Goal: Task Accomplishment & Management: Manage account settings

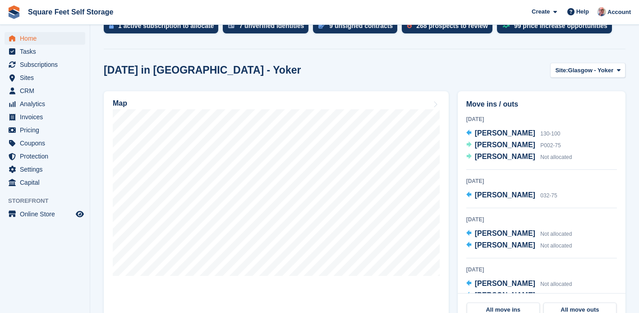
scroll to position [165, 0]
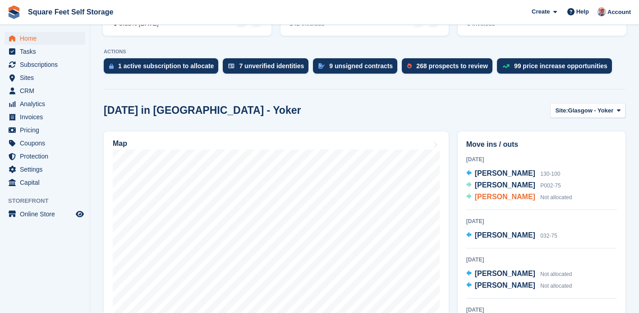
click at [487, 196] on span "[PERSON_NAME]" at bounding box center [505, 197] width 60 height 8
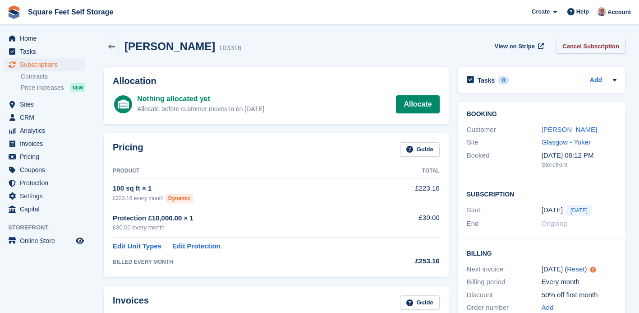
click at [576, 48] on link "Cancel Subscription" at bounding box center [590, 46] width 69 height 15
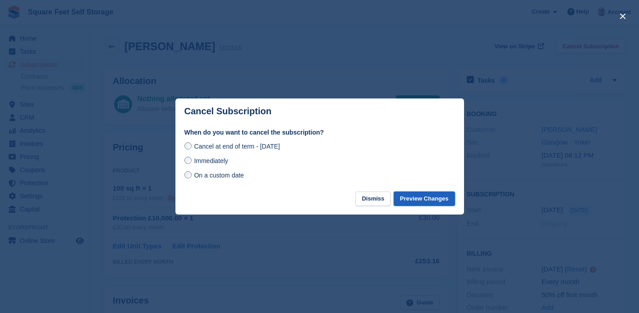
click at [423, 200] on button "Preview Changes" at bounding box center [424, 198] width 61 height 15
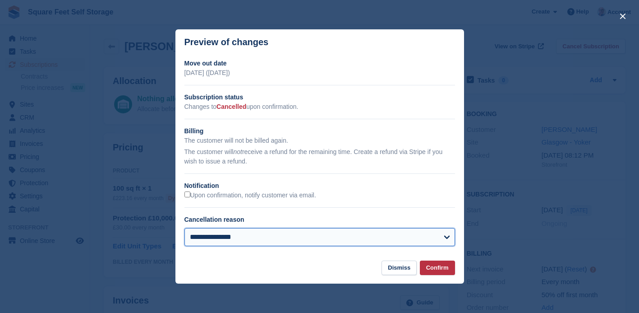
click at [448, 233] on select "**********" at bounding box center [319, 237] width 271 height 18
select select "*******"
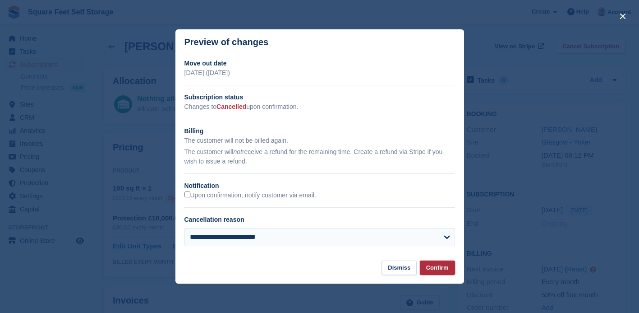
click at [442, 269] on button "Confirm" at bounding box center [437, 267] width 35 height 15
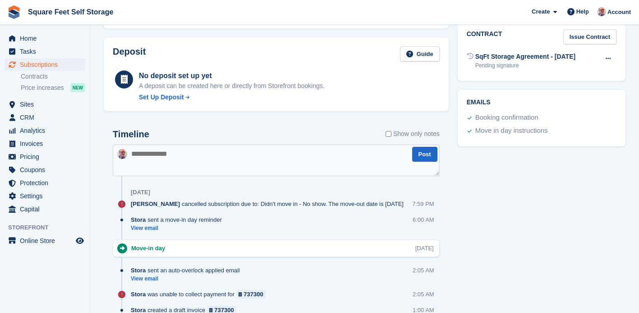
scroll to position [413, 0]
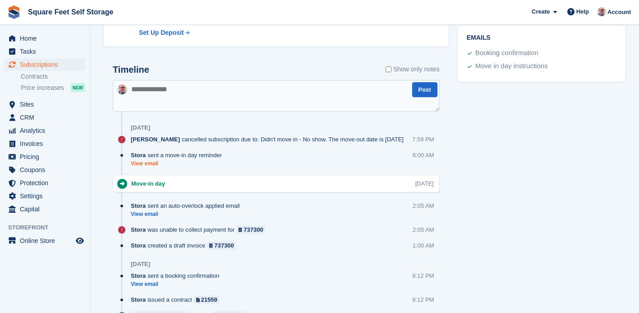
click at [149, 165] on link "View email" at bounding box center [179, 164] width 96 height 8
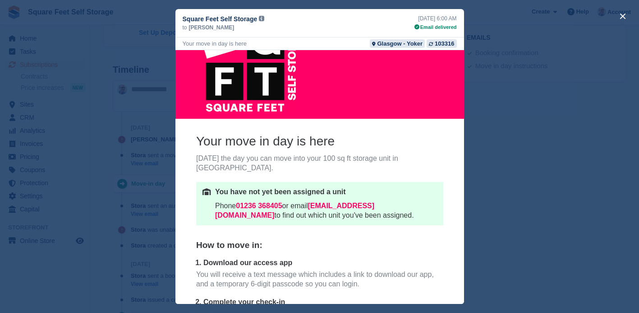
scroll to position [0, 0]
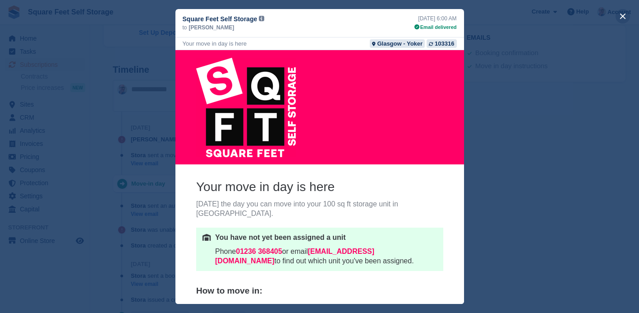
click at [624, 12] on button "close" at bounding box center [623, 16] width 14 height 14
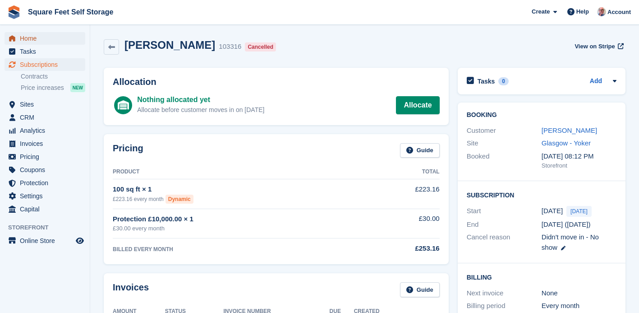
click at [36, 39] on span "Home" at bounding box center [47, 38] width 54 height 13
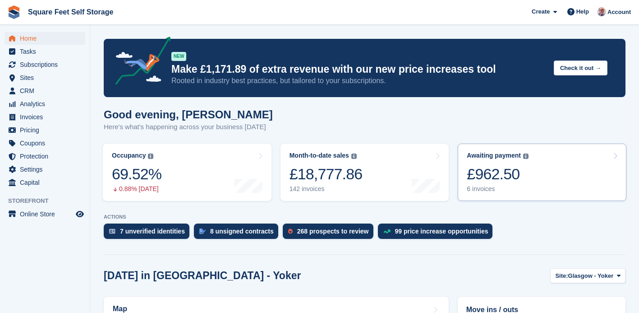
click at [473, 167] on div "£962.50" at bounding box center [498, 174] width 62 height 18
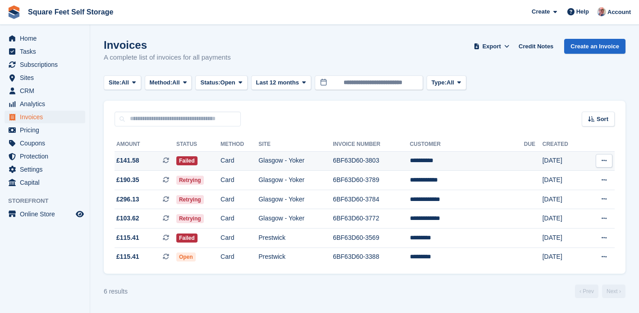
click at [604, 160] on icon at bounding box center [604, 160] width 5 height 6
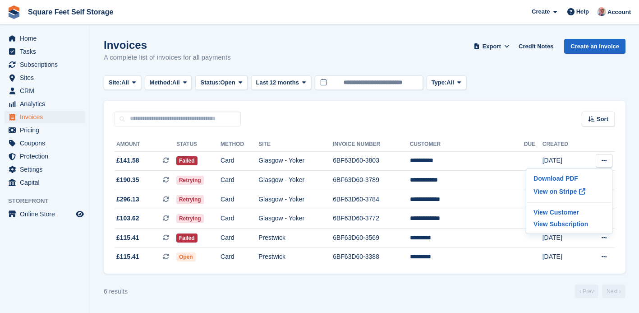
click at [377, 113] on div "Sort Sort by Date created Created (oldest first) Created (newest first)" at bounding box center [365, 114] width 522 height 26
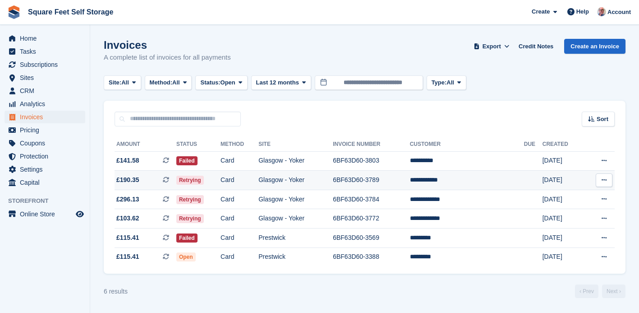
click at [258, 180] on td "Card" at bounding box center [240, 179] width 38 height 19
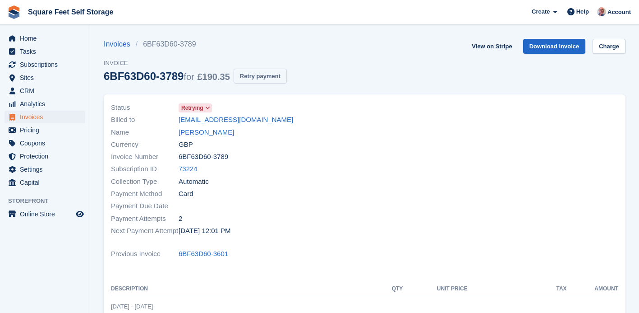
click at [273, 77] on button "Retry payment" at bounding box center [260, 76] width 53 height 15
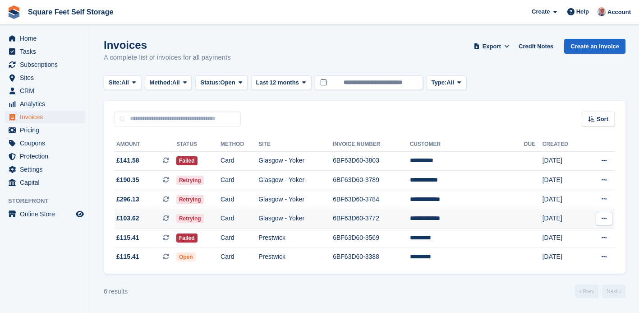
click at [204, 220] on span "Retrying" at bounding box center [190, 218] width 28 height 9
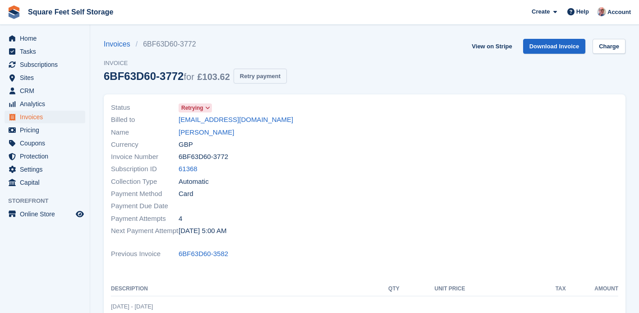
click at [272, 83] on button "Retry payment" at bounding box center [260, 76] width 53 height 15
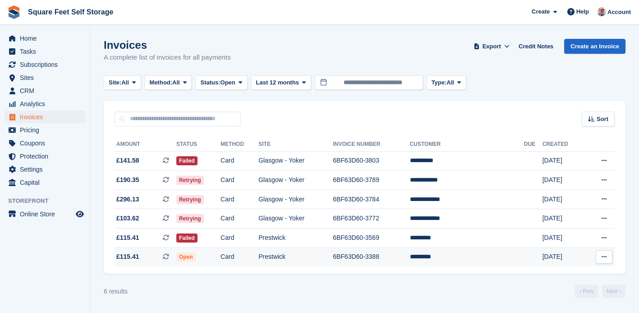
click at [218, 258] on td "Open" at bounding box center [198, 256] width 44 height 19
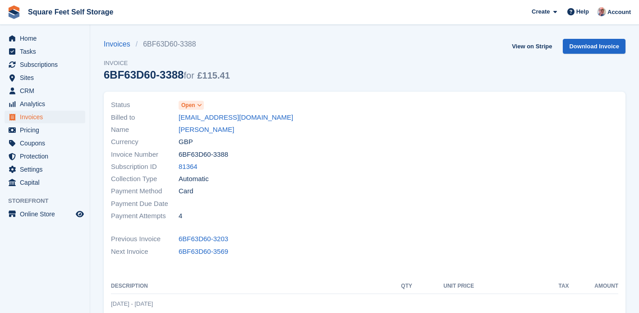
click at [200, 105] on icon at bounding box center [199, 104] width 5 height 5
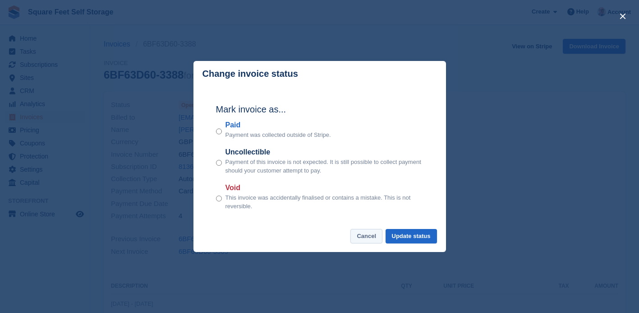
click at [368, 235] on button "Cancel" at bounding box center [366, 236] width 32 height 15
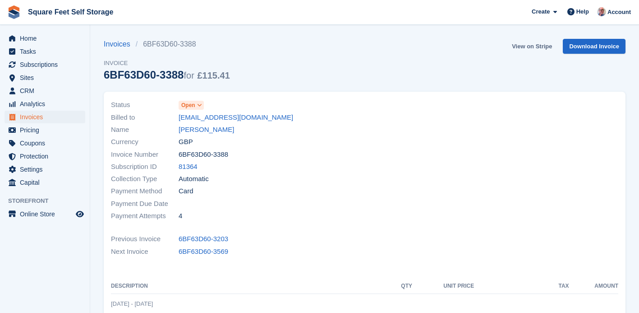
click at [527, 46] on link "View on Stripe" at bounding box center [531, 46] width 47 height 15
click at [46, 38] on span "Home" at bounding box center [47, 38] width 54 height 13
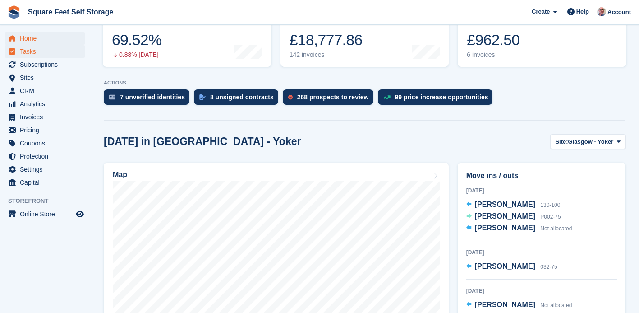
scroll to position [49, 0]
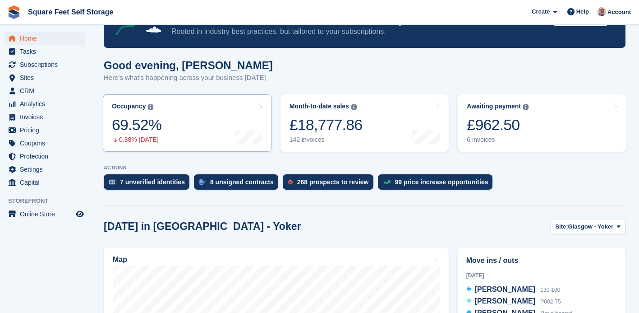
click at [178, 113] on link "Occupancy The percentage of all currently allocated units in terms of area. Inc…" at bounding box center [187, 122] width 169 height 57
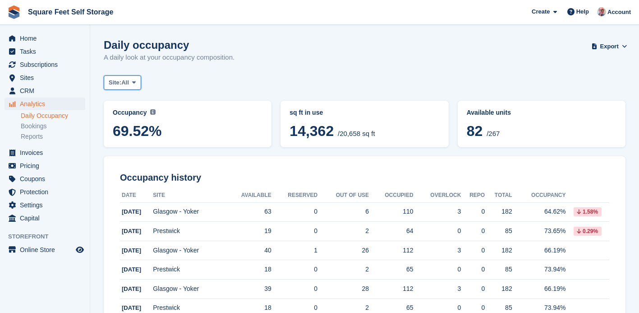
click at [138, 83] on span at bounding box center [133, 82] width 7 height 7
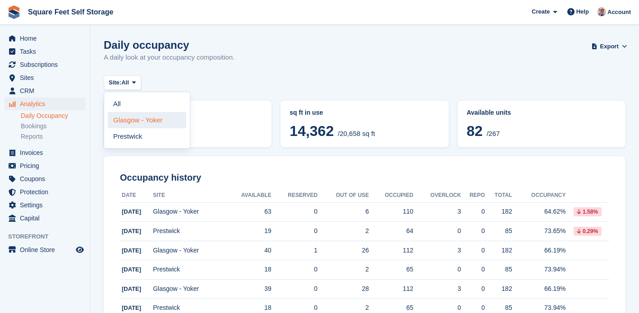
click at [144, 120] on link "Glasgow - Yoker" at bounding box center [147, 120] width 78 height 16
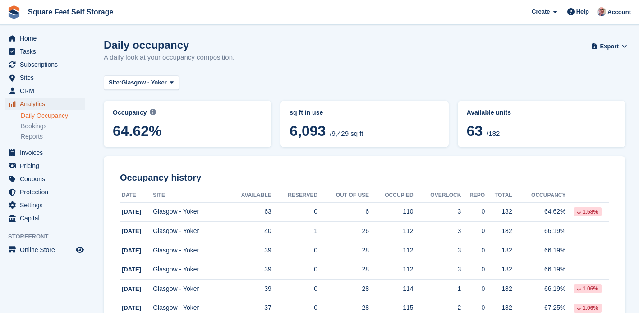
click at [44, 104] on span "Analytics" at bounding box center [47, 103] width 54 height 13
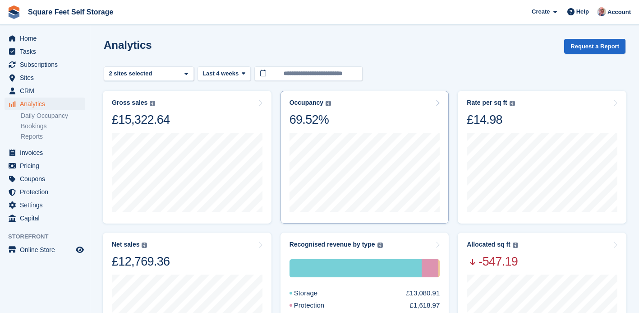
click at [403, 119] on div "Occupancy Percentage of all allocated units in terms of area. Includes units wi…" at bounding box center [365, 113] width 151 height 28
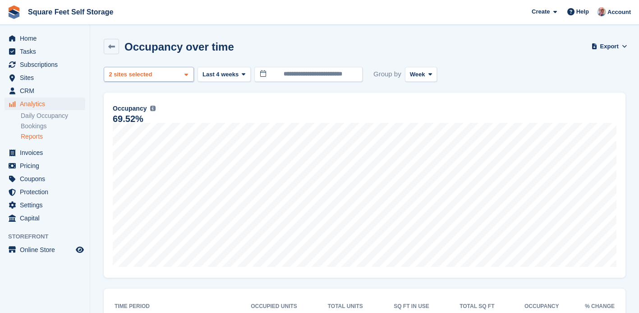
click at [185, 76] on icon at bounding box center [186, 75] width 4 height 6
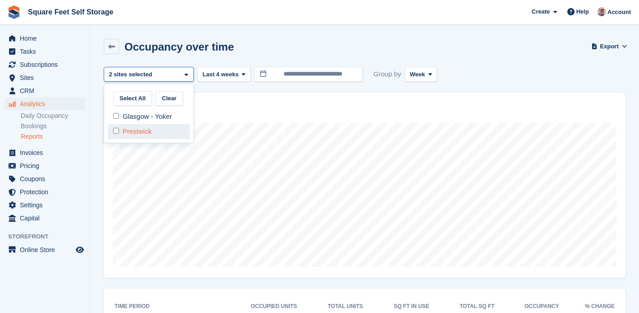
select select "***"
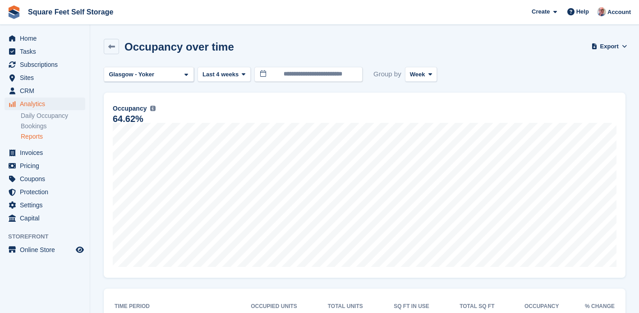
click at [264, 44] on div "Occupancy over time Export Export occupancy over time metrics Export a CSV of a…" at bounding box center [365, 52] width 522 height 26
click at [112, 46] on icon at bounding box center [111, 46] width 7 height 7
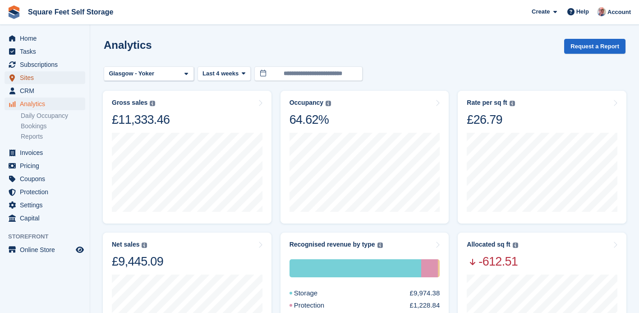
click at [29, 78] on span "Sites" at bounding box center [47, 77] width 54 height 13
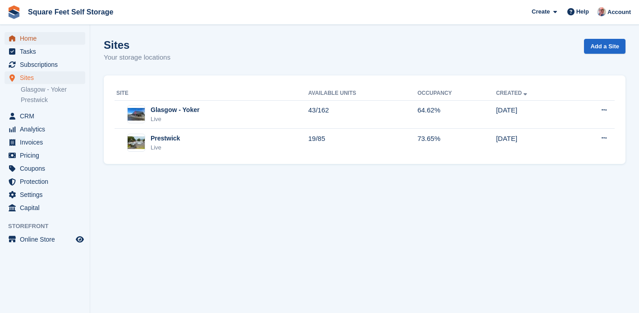
click at [43, 37] on span "Home" at bounding box center [47, 38] width 54 height 13
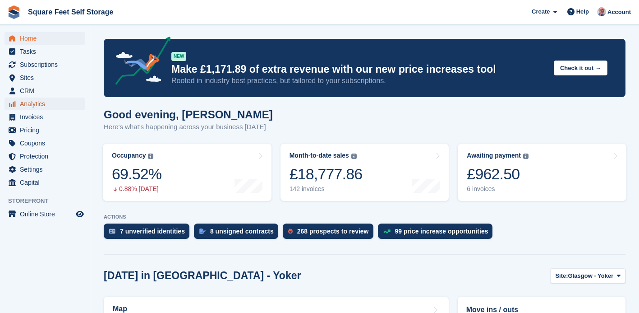
click at [41, 105] on span "Analytics" at bounding box center [47, 103] width 54 height 13
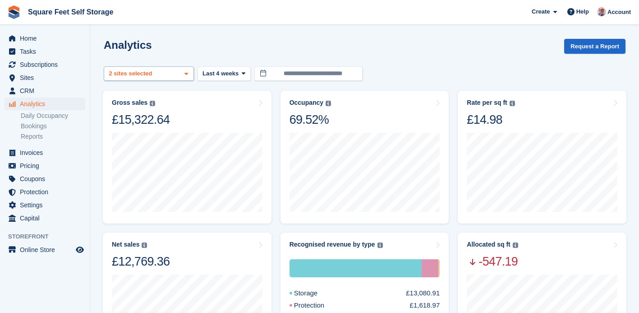
click at [189, 74] on span at bounding box center [186, 73] width 7 height 7
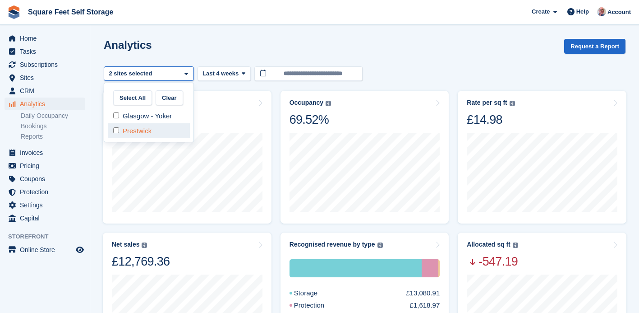
select select "***"
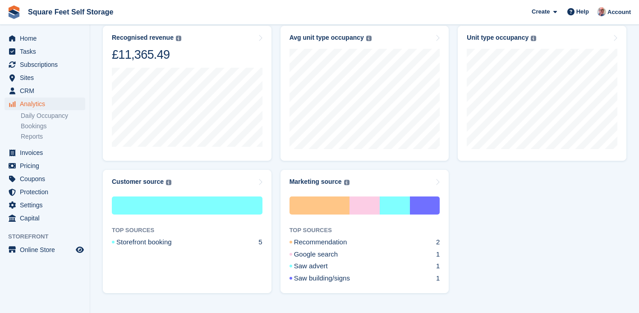
scroll to position [350, 0]
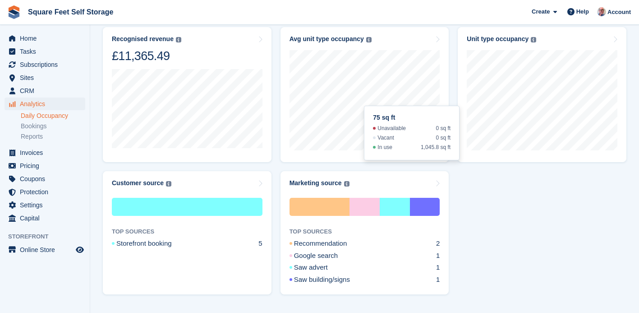
click at [59, 114] on link "Daily Occupancy" at bounding box center [53, 115] width 64 height 9
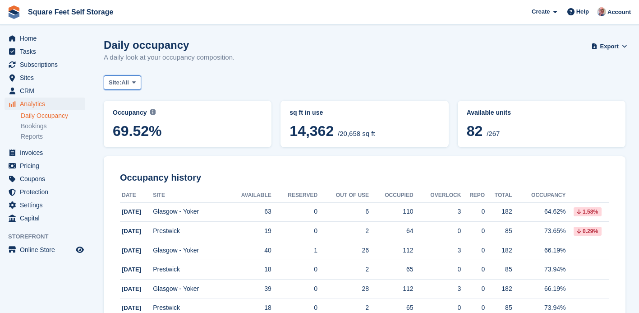
click at [138, 83] on span at bounding box center [133, 82] width 7 height 7
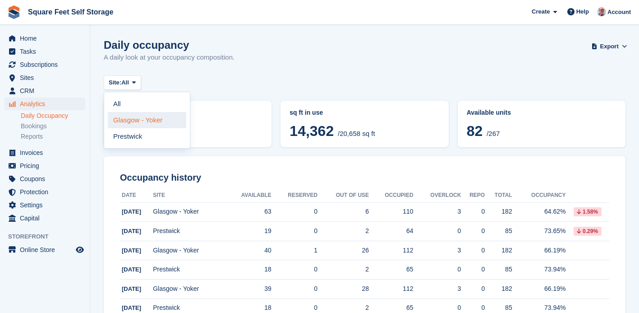
click at [135, 123] on link "Glasgow - Yoker" at bounding box center [147, 120] width 78 height 16
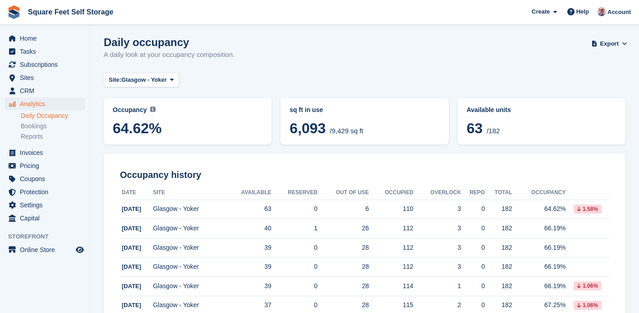
scroll to position [1, 0]
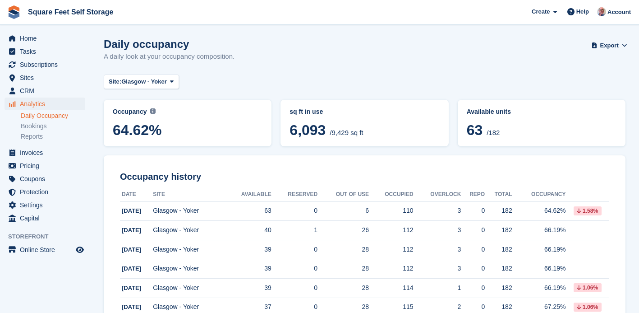
click at [498, 131] on span "/182" at bounding box center [493, 133] width 13 height 8
click at [509, 125] on span "63 /182" at bounding box center [542, 131] width 150 height 19
click at [496, 135] on span "/182" at bounding box center [493, 133] width 13 height 8
click at [614, 45] on span "Export" at bounding box center [609, 45] width 18 height 9
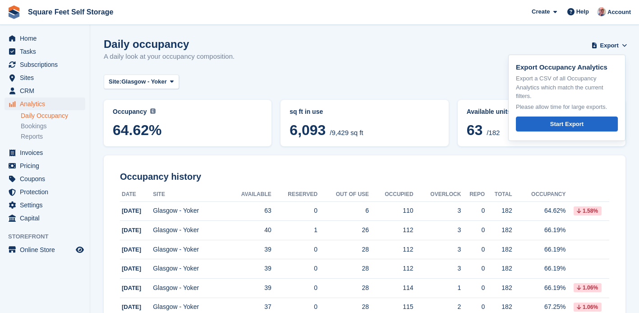
click at [471, 56] on div "Daily occupancy A daily look at your occupancy composition. Export Export Occup…" at bounding box center [365, 55] width 522 height 35
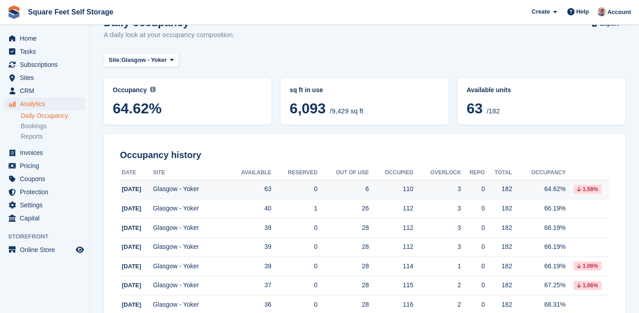
scroll to position [0, 0]
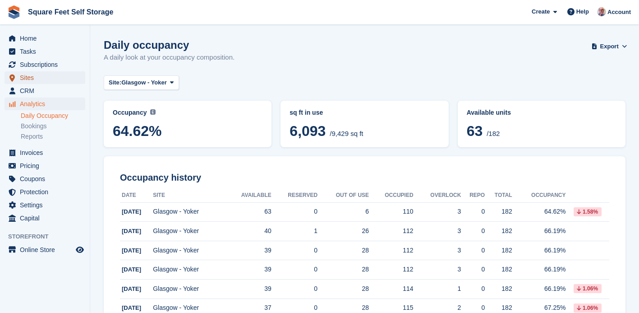
click at [35, 77] on span "Sites" at bounding box center [47, 77] width 54 height 13
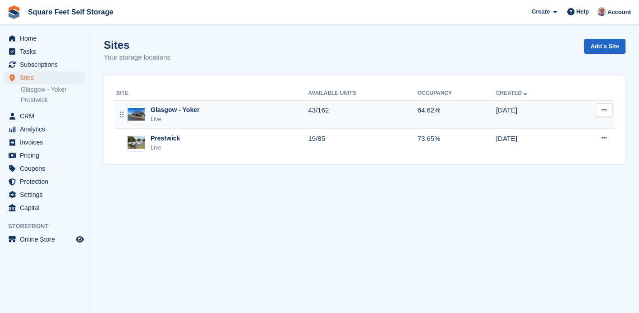
click at [198, 110] on div "Glasgow - Yoker" at bounding box center [175, 109] width 49 height 9
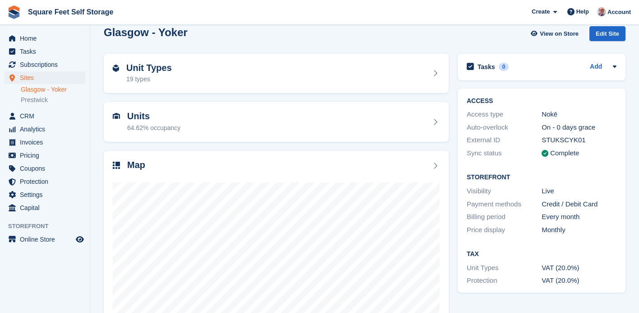
scroll to position [11, 0]
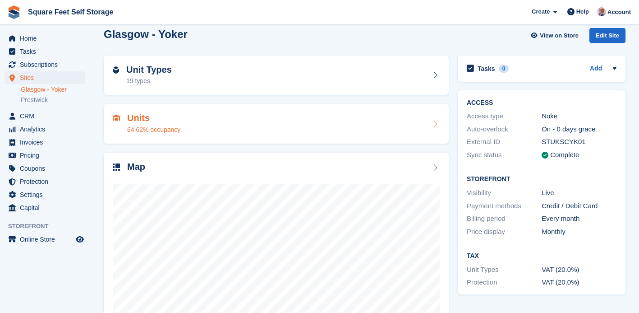
click at [248, 128] on div "Units 64.62% occupancy" at bounding box center [276, 124] width 327 height 22
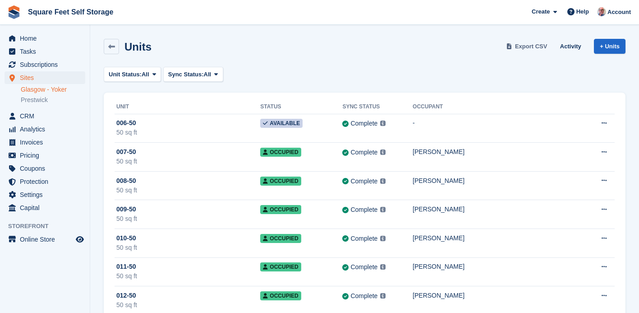
click at [530, 47] on span "Export CSV" at bounding box center [531, 46] width 32 height 9
click at [218, 76] on icon at bounding box center [216, 74] width 4 height 6
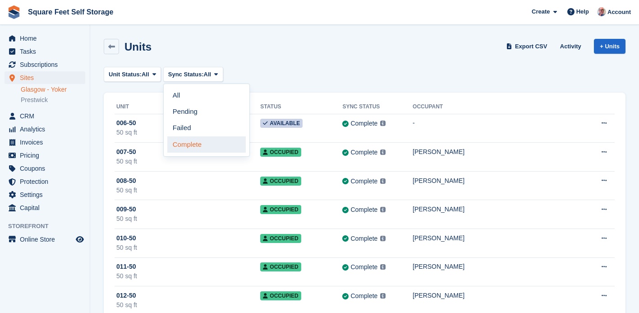
click at [219, 146] on link "Complete" at bounding box center [206, 144] width 78 height 16
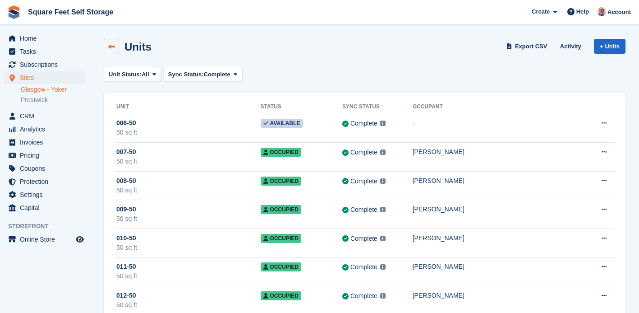
click at [114, 46] on icon at bounding box center [111, 46] width 7 height 7
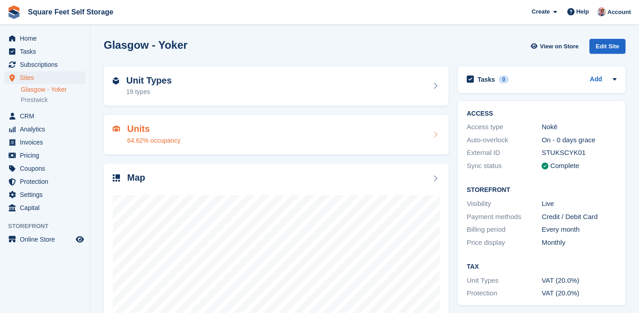
click at [436, 137] on icon at bounding box center [435, 134] width 9 height 7
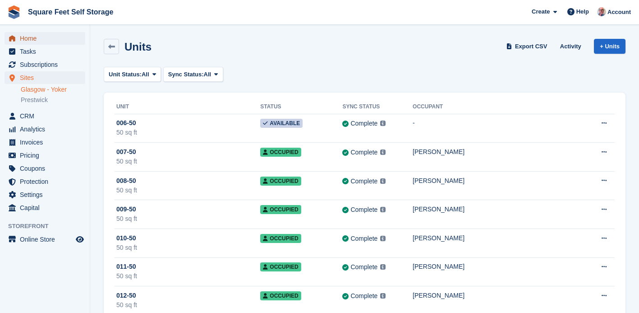
click at [37, 40] on span "Home" at bounding box center [47, 38] width 54 height 13
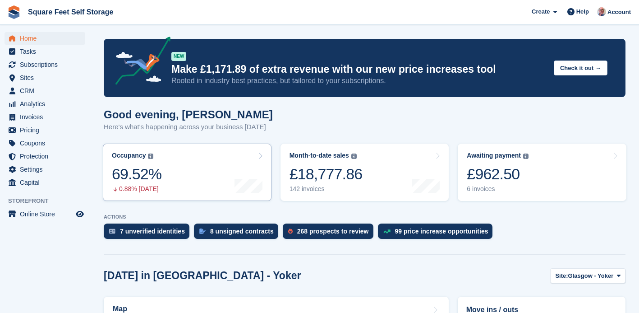
click at [219, 177] on link "Occupancy The percentage of all currently allocated units in terms of area. Inc…" at bounding box center [187, 171] width 169 height 57
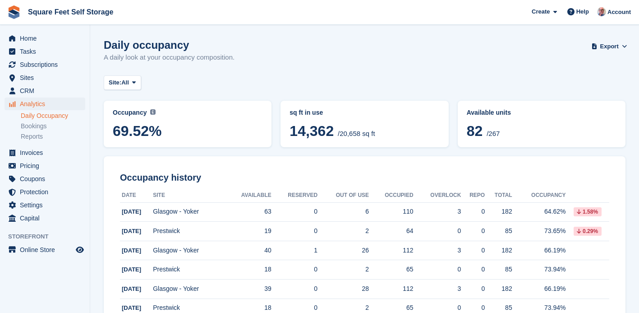
click at [345, 124] on span "14,362 /20,658 sq ft" at bounding box center [365, 132] width 150 height 19
click at [136, 82] on icon at bounding box center [134, 82] width 4 height 6
click at [147, 120] on link "Glasgow - Yoker" at bounding box center [147, 120] width 78 height 16
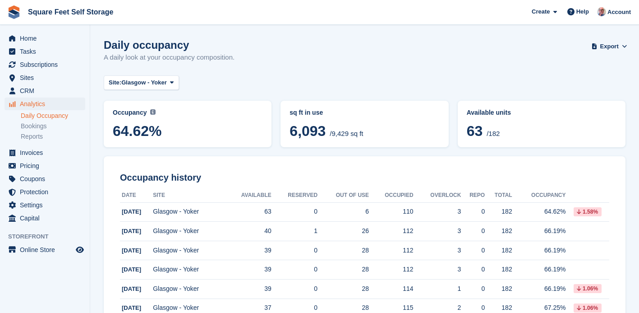
click at [468, 120] on div "Available units 63 /182" at bounding box center [542, 125] width 150 height 34
click at [503, 119] on div "Available units 63 /182" at bounding box center [542, 125] width 150 height 34
click at [618, 16] on span "Account" at bounding box center [618, 12] width 23 height 9
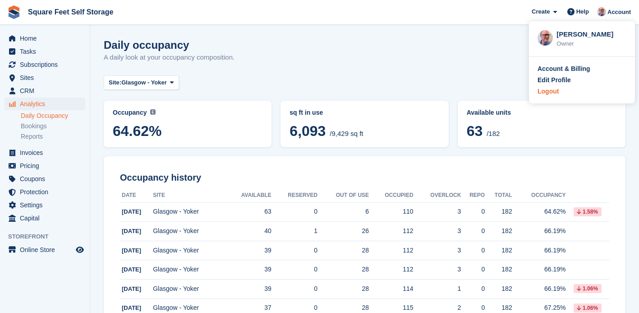
click at [552, 93] on div "Logout" at bounding box center [548, 91] width 21 height 9
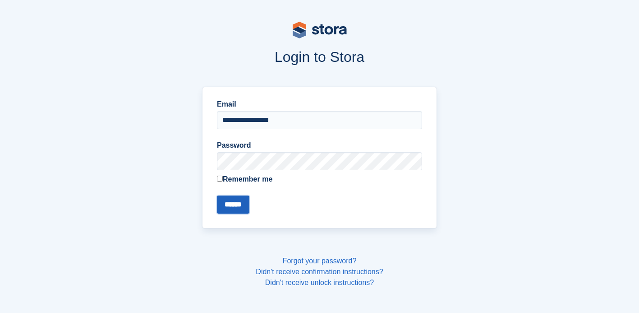
click at [240, 208] on input "******" at bounding box center [233, 204] width 32 height 18
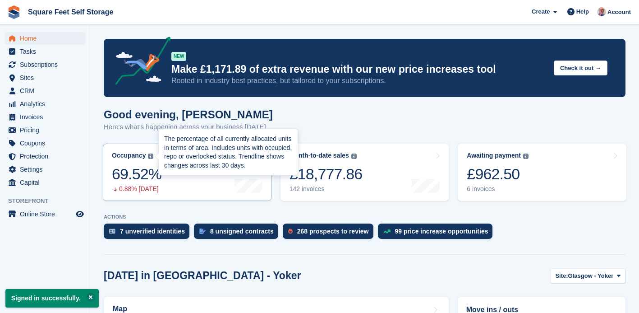
click at [166, 170] on div "The percentage of all currently allocated units in terms of area. Includes unit…" at bounding box center [228, 151] width 128 height 35
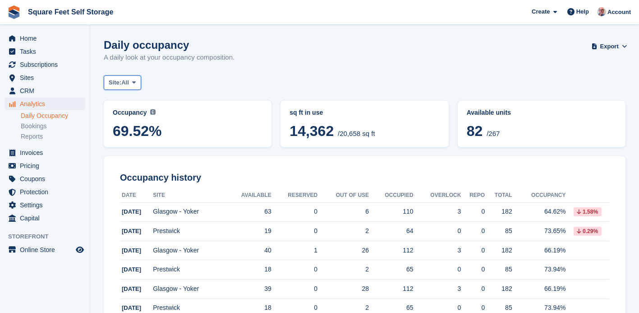
click at [138, 82] on span at bounding box center [133, 82] width 7 height 7
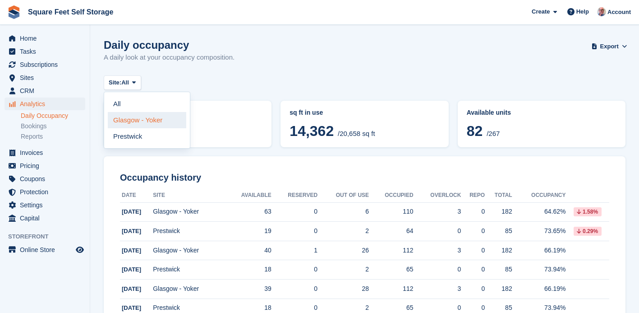
click at [138, 118] on link "Glasgow - Yoker" at bounding box center [147, 120] width 78 height 16
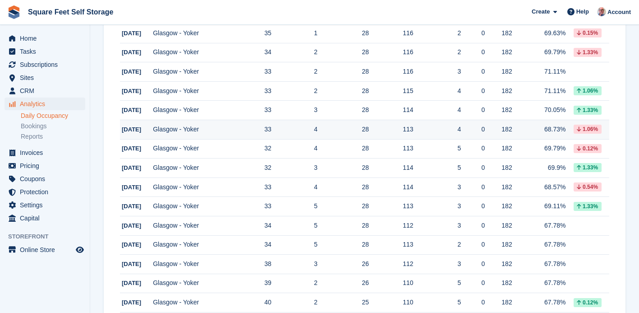
scroll to position [542, 0]
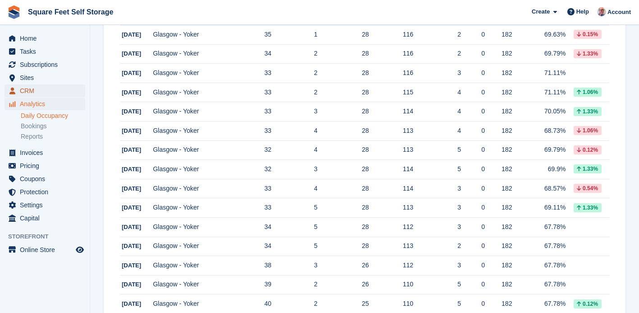
click at [32, 90] on span "CRM" at bounding box center [47, 90] width 54 height 13
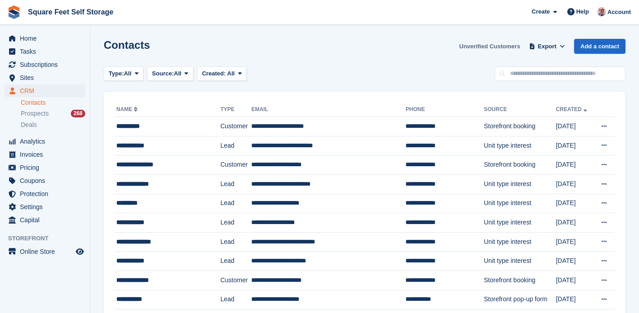
click at [490, 46] on link "Unverified Customers" at bounding box center [489, 46] width 68 height 15
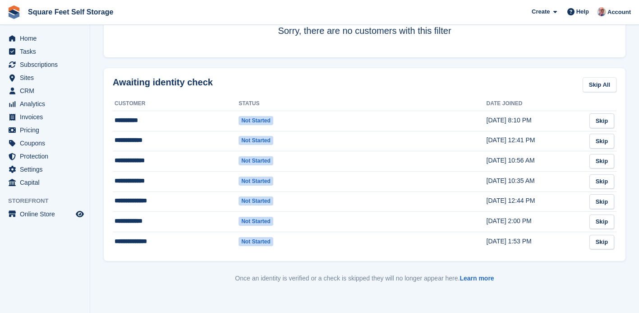
scroll to position [121, 0]
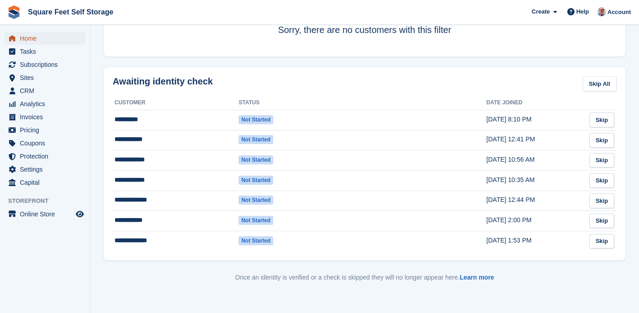
click at [40, 41] on span "Home" at bounding box center [47, 38] width 54 height 13
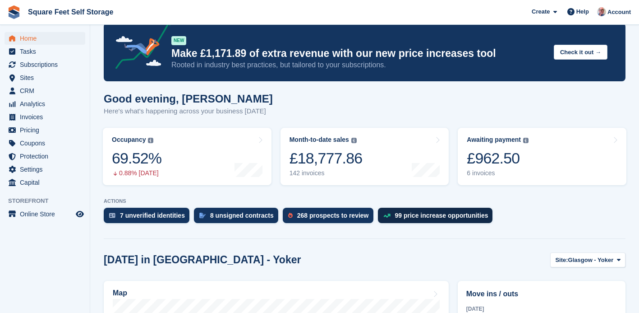
scroll to position [19, 0]
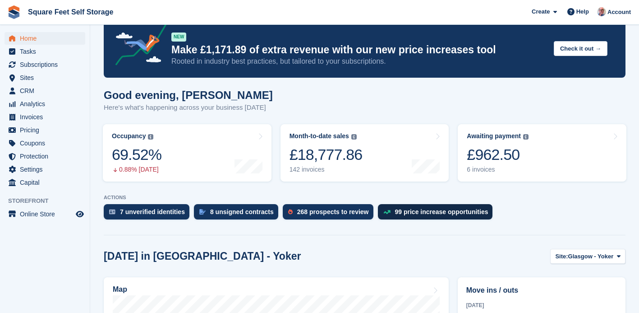
click at [446, 213] on div "99 price increase opportunities" at bounding box center [441, 211] width 93 height 7
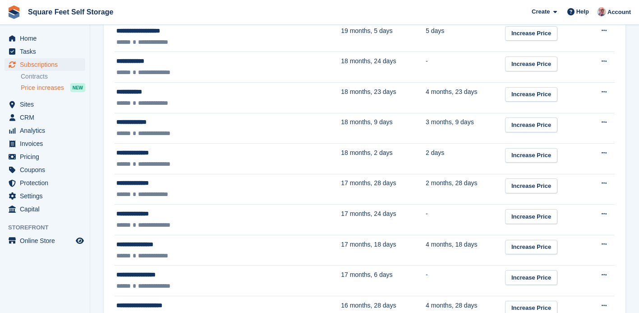
scroll to position [1028, 0]
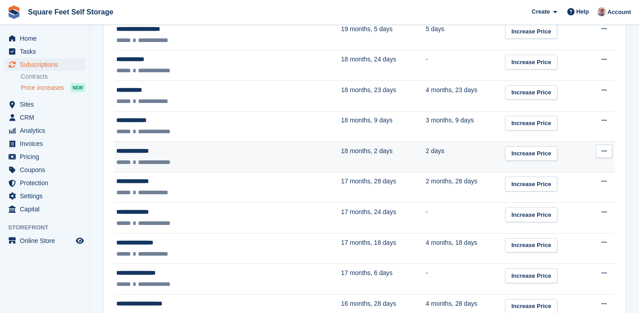
click at [152, 150] on div "**********" at bounding box center [189, 150] width 146 height 9
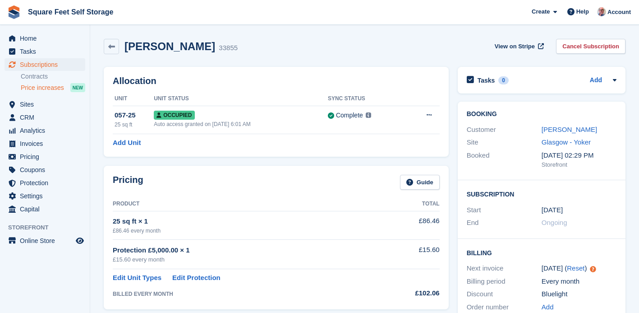
click at [46, 87] on span "Price increases" at bounding box center [42, 87] width 43 height 9
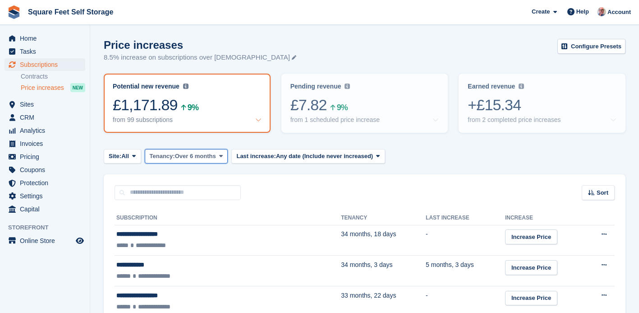
click at [225, 159] on span at bounding box center [220, 155] width 7 height 7
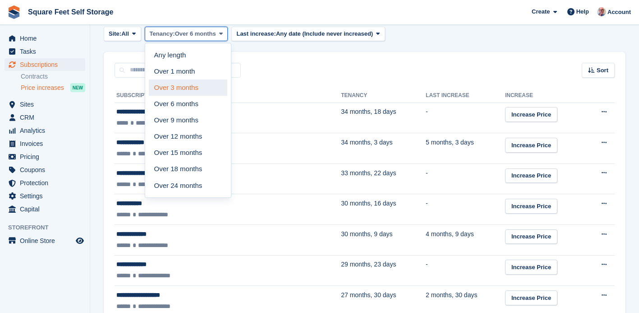
scroll to position [124, 0]
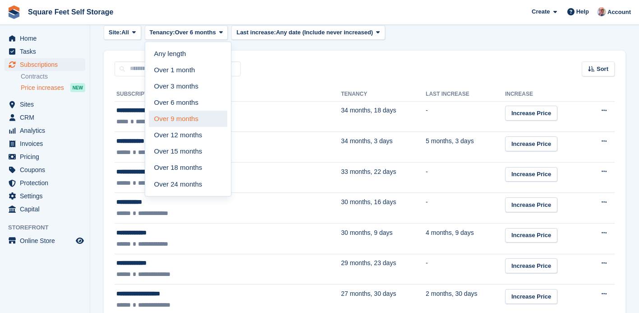
click at [198, 122] on link "Over 9 months" at bounding box center [188, 118] width 78 height 16
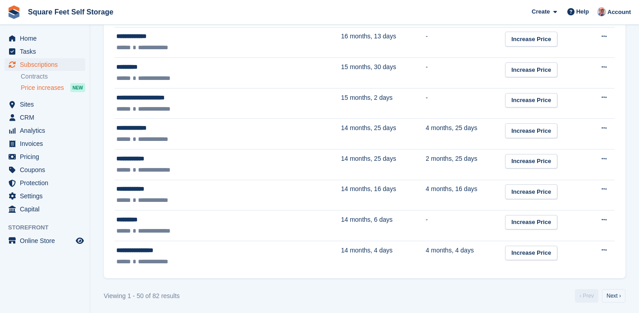
scroll to position [1481, 0]
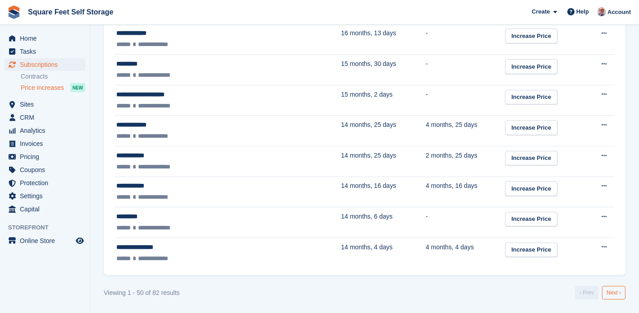
click at [610, 291] on link "Next ›" at bounding box center [613, 292] width 23 height 14
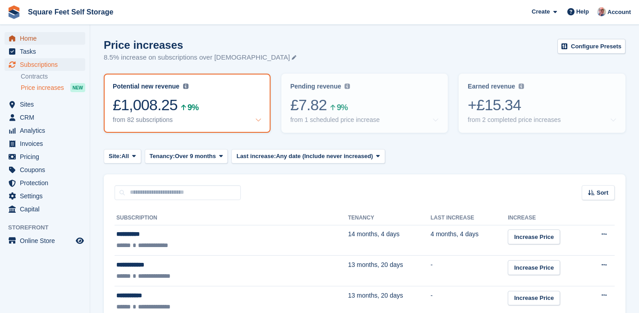
click at [36, 38] on span "Home" at bounding box center [47, 38] width 54 height 13
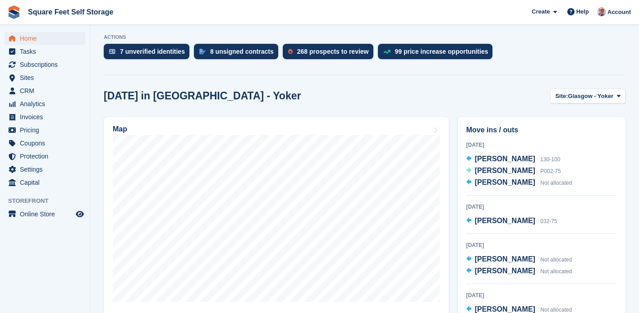
scroll to position [181, 0]
